Goal: Information Seeking & Learning: Learn about a topic

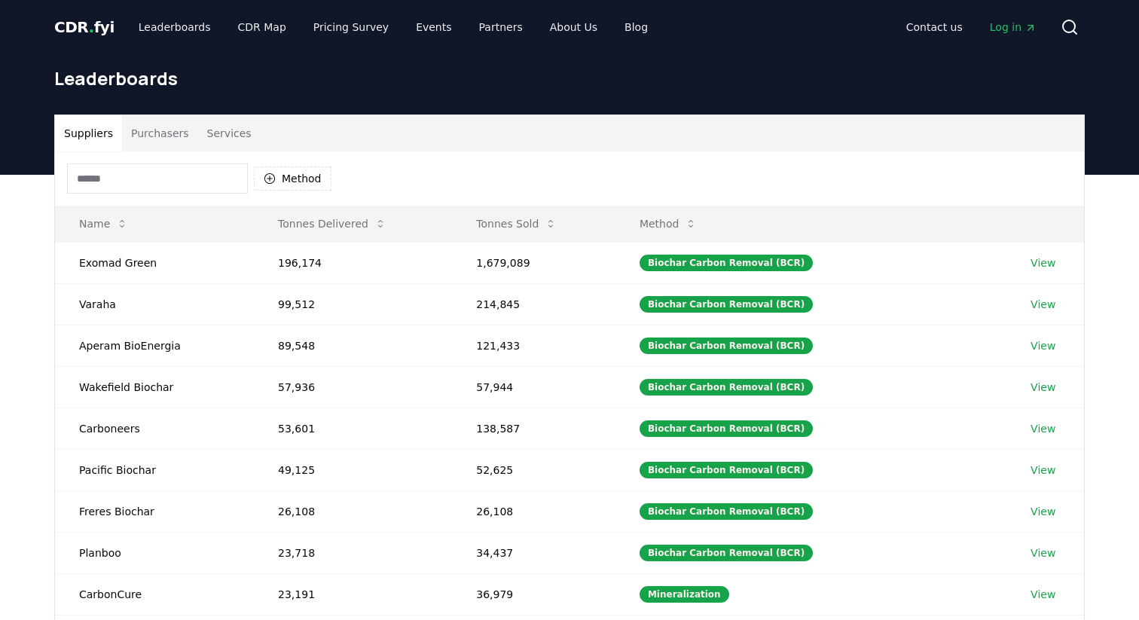
click at [224, 138] on button "Services" at bounding box center [229, 133] width 63 height 36
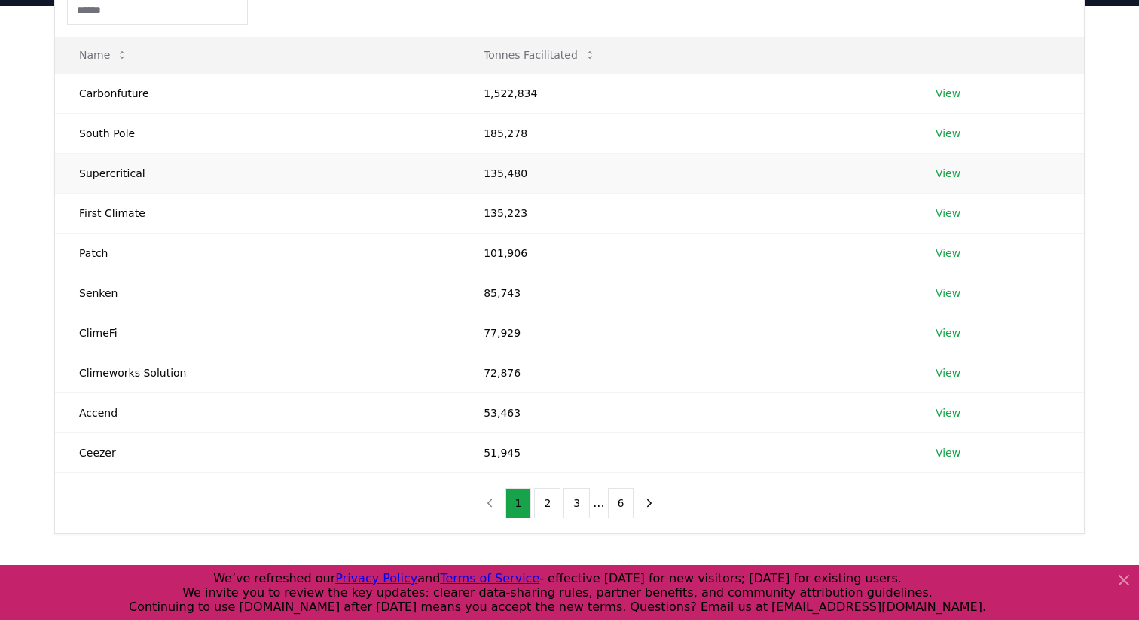
scroll to position [164, 0]
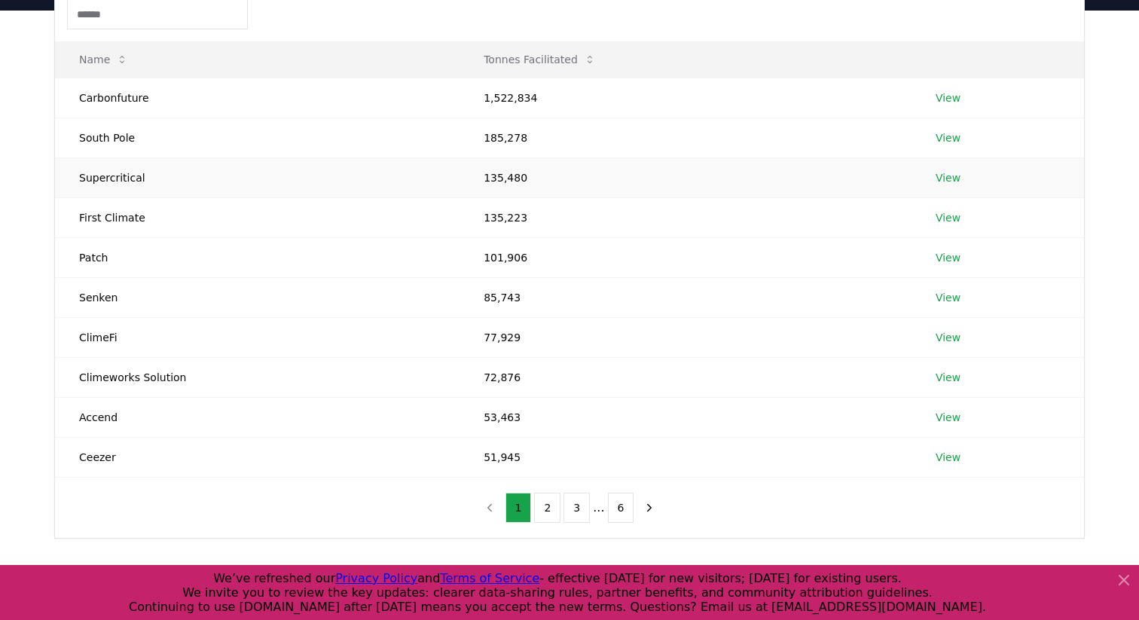
click at [112, 179] on td "Supercritical" at bounding box center [257, 177] width 405 height 40
click at [940, 179] on link "View" at bounding box center [948, 177] width 25 height 15
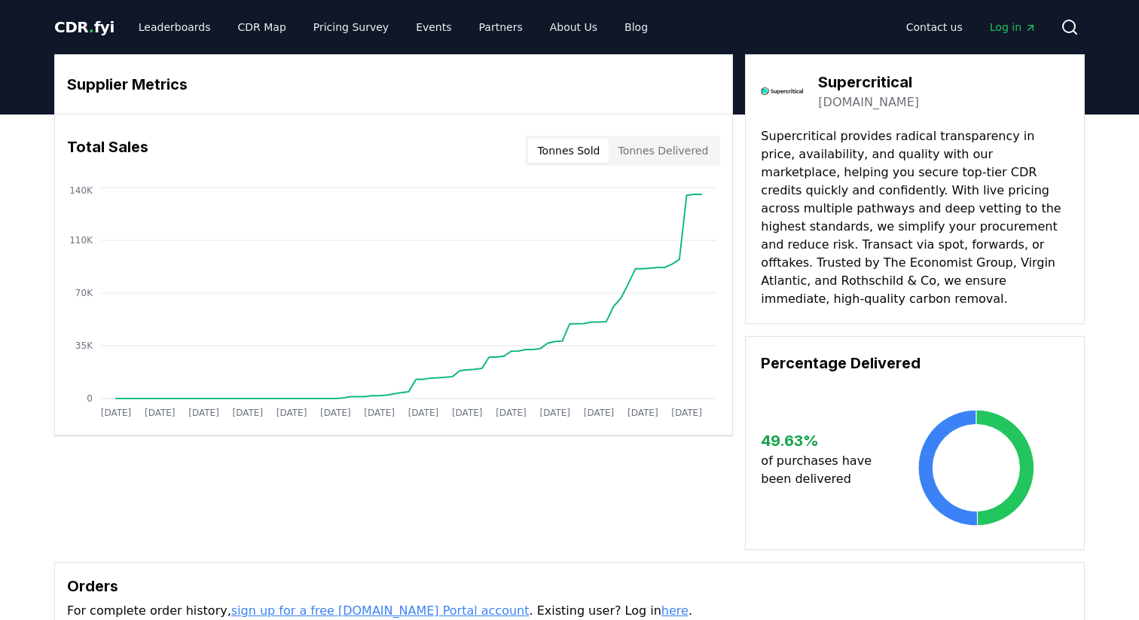
click at [561, 158] on button "Tonnes Sold" at bounding box center [568, 151] width 81 height 24
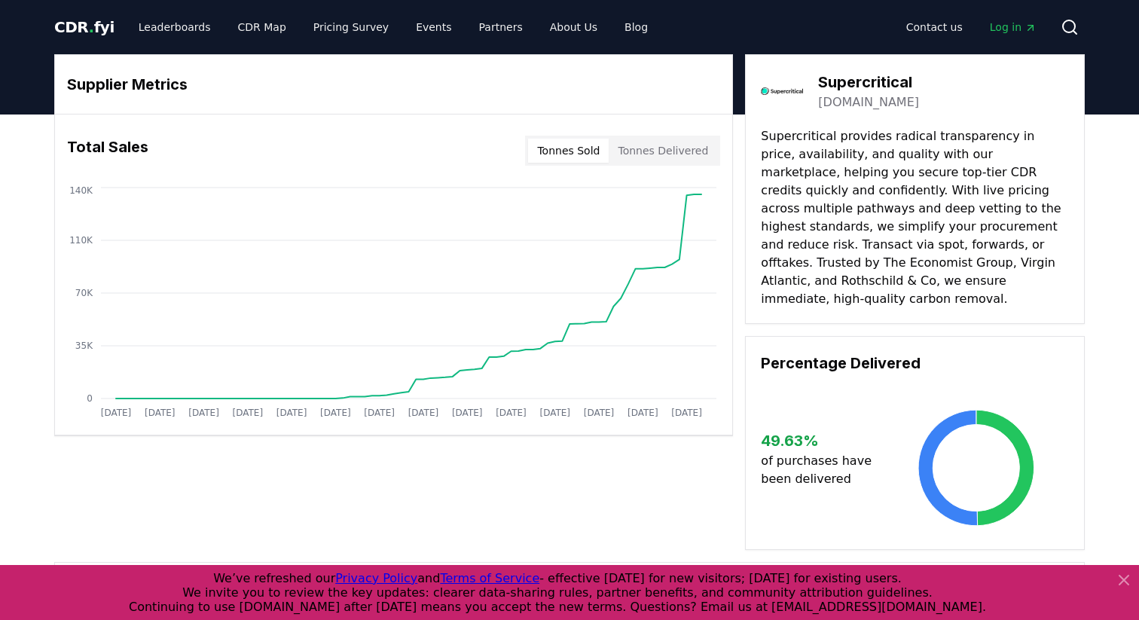
click at [585, 155] on button "Tonnes Sold" at bounding box center [568, 151] width 81 height 24
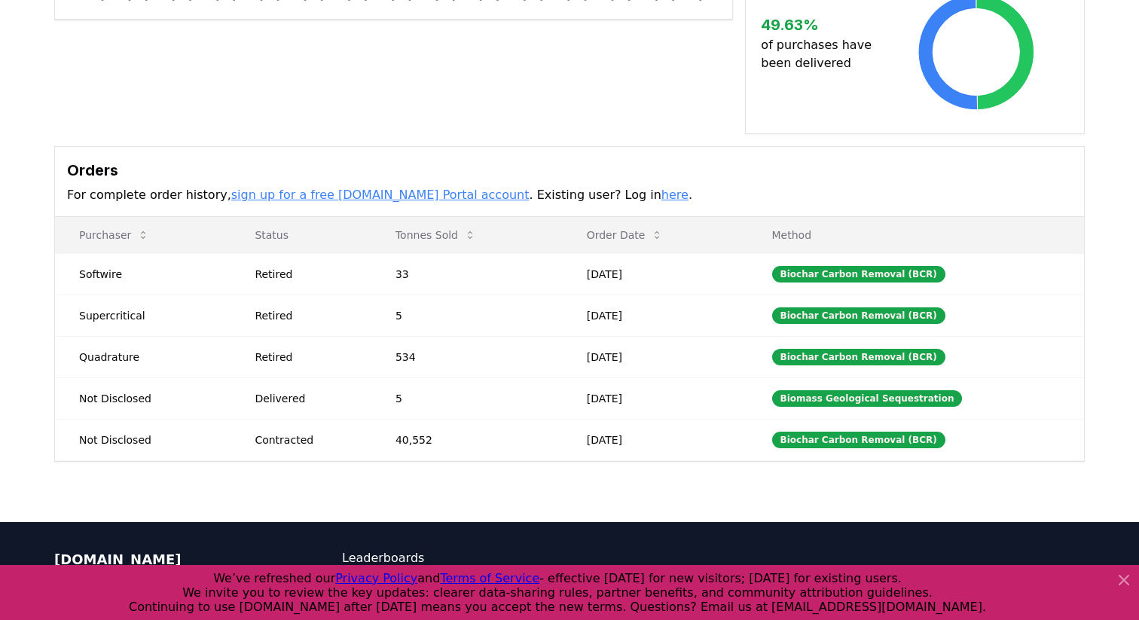
scroll to position [431, 0]
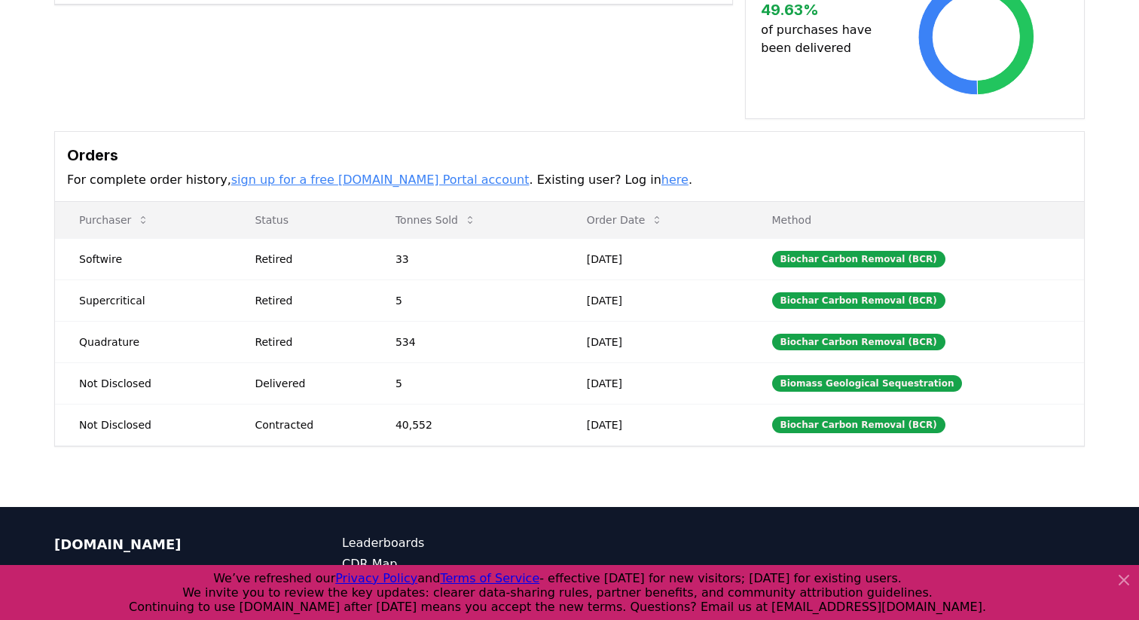
click at [662, 173] on link "here" at bounding box center [675, 180] width 27 height 14
